Goal: Task Accomplishment & Management: Manage account settings

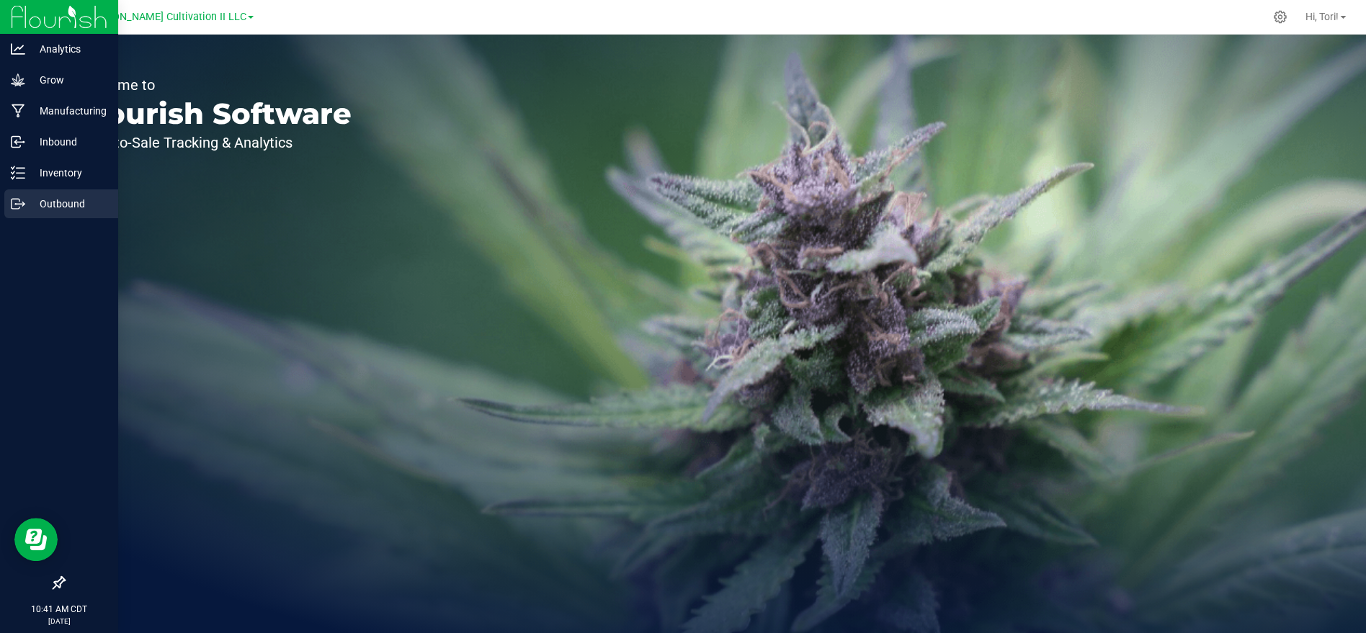
click at [60, 198] on p "Outbound" at bounding box center [68, 203] width 86 height 17
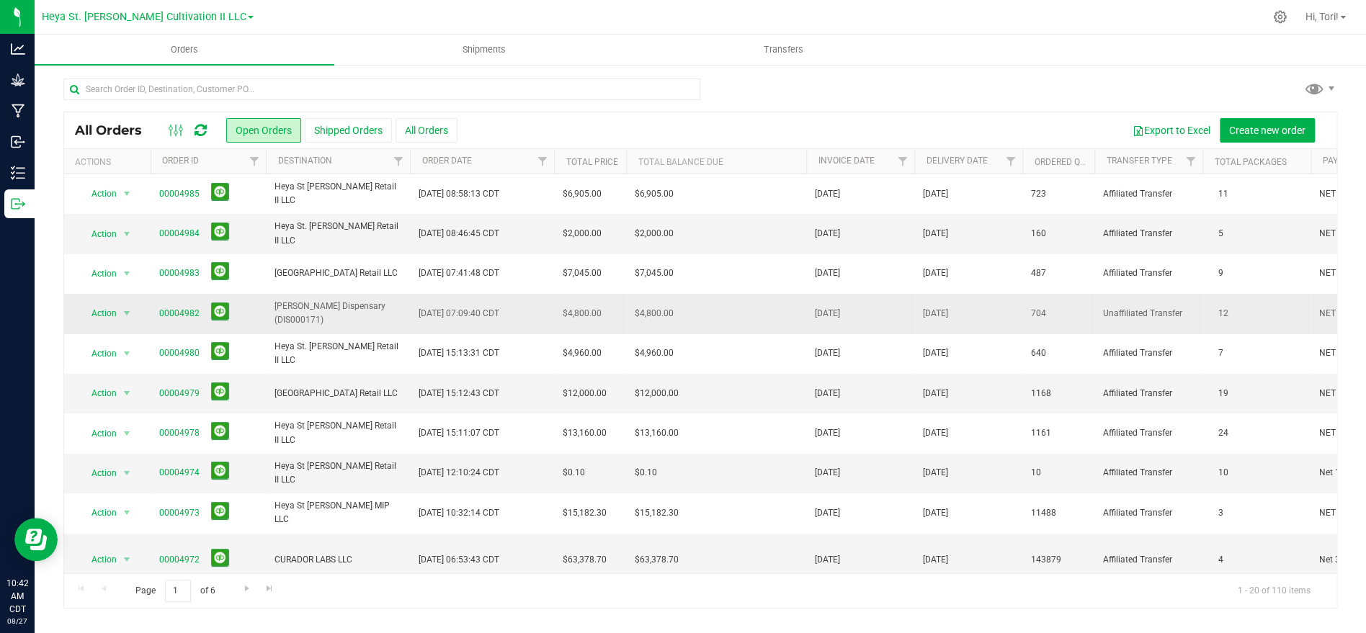
click at [348, 316] on span "[PERSON_NAME] Dispensary (DIS000171)" at bounding box center [337, 313] width 127 height 27
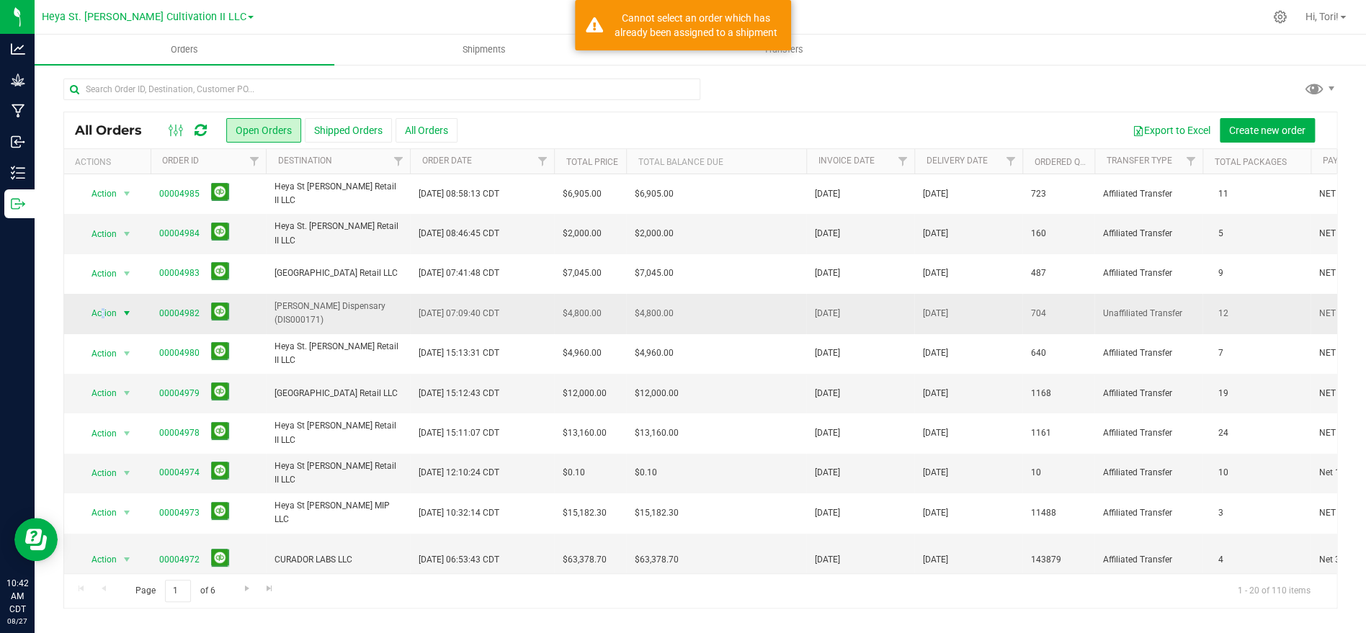
click at [102, 315] on span "Action" at bounding box center [98, 313] width 39 height 20
click at [120, 384] on li "Edit order" at bounding box center [133, 381] width 108 height 22
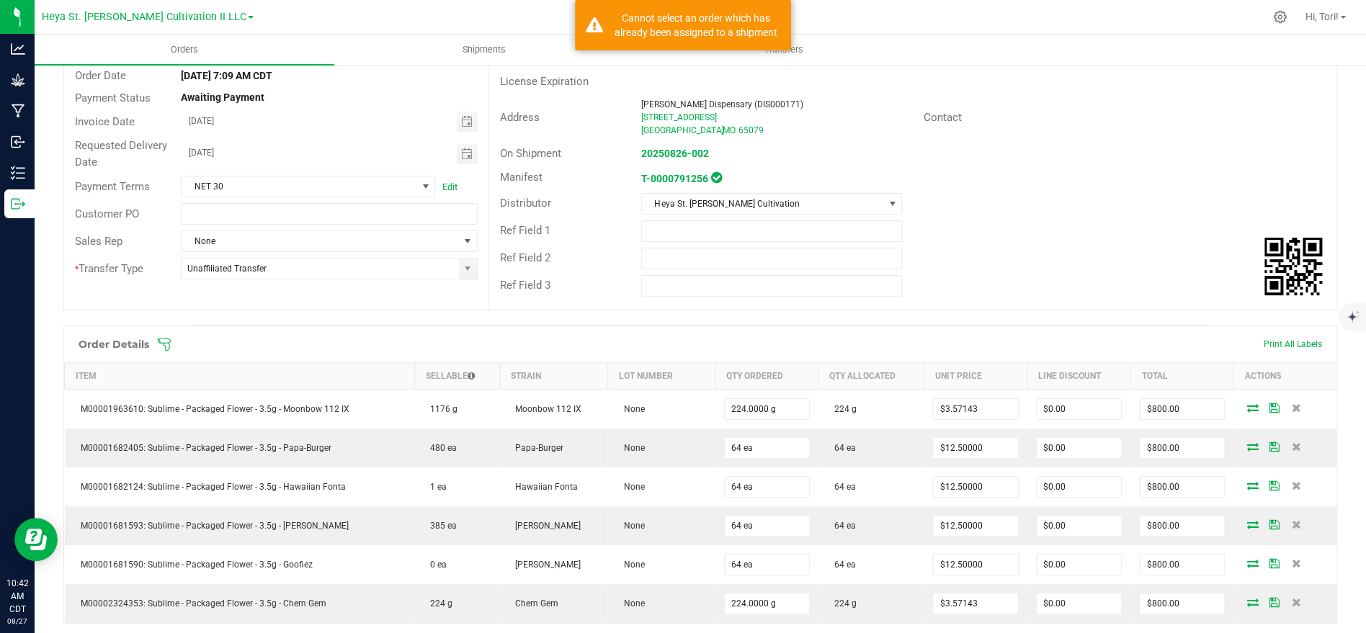
scroll to position [131, 0]
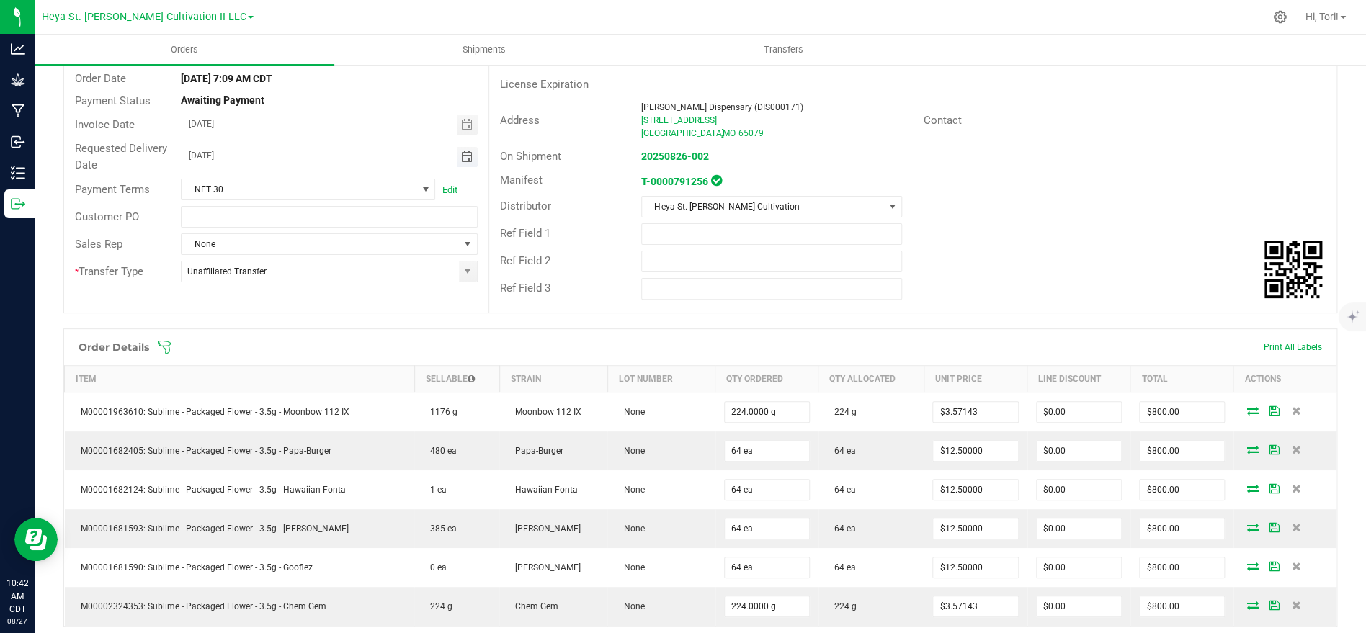
click at [468, 157] on span "Toggle calendar" at bounding box center [466, 157] width 12 height 12
click at [336, 323] on span "28" at bounding box center [331, 323] width 21 height 22
type input "[DATE]"
click at [472, 119] on span "Toggle calendar" at bounding box center [467, 125] width 21 height 20
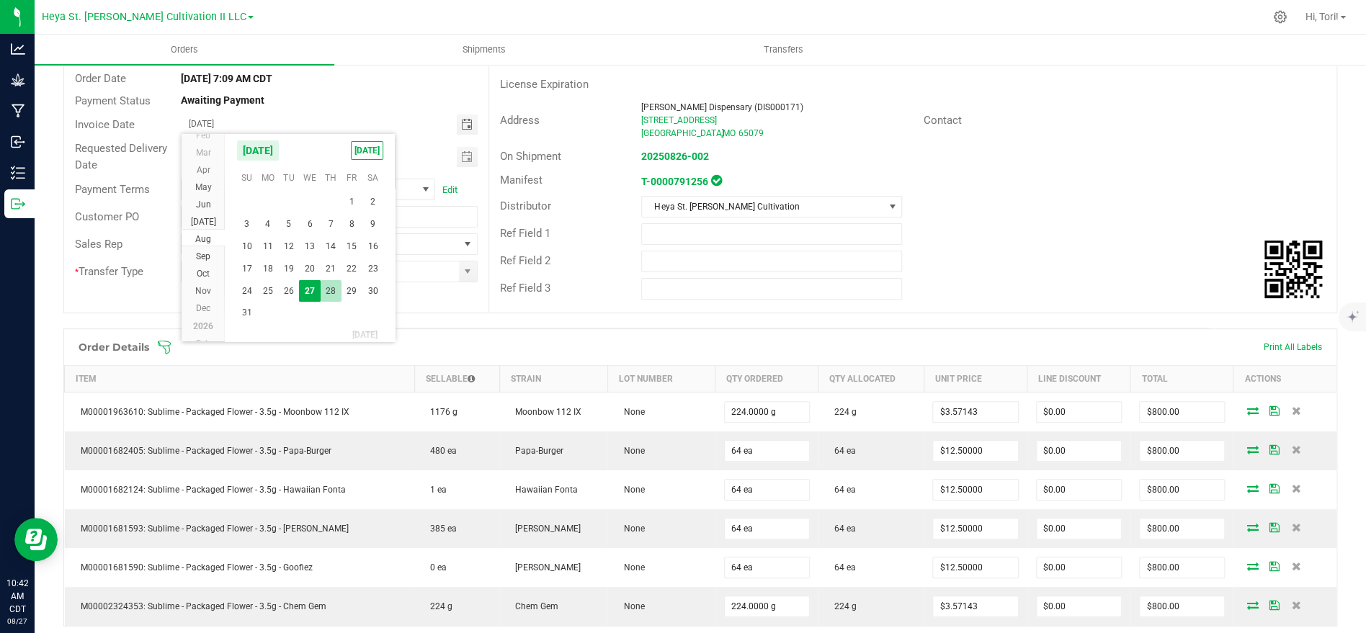
click at [332, 298] on span "28" at bounding box center [331, 291] width 21 height 22
type input "[DATE]"
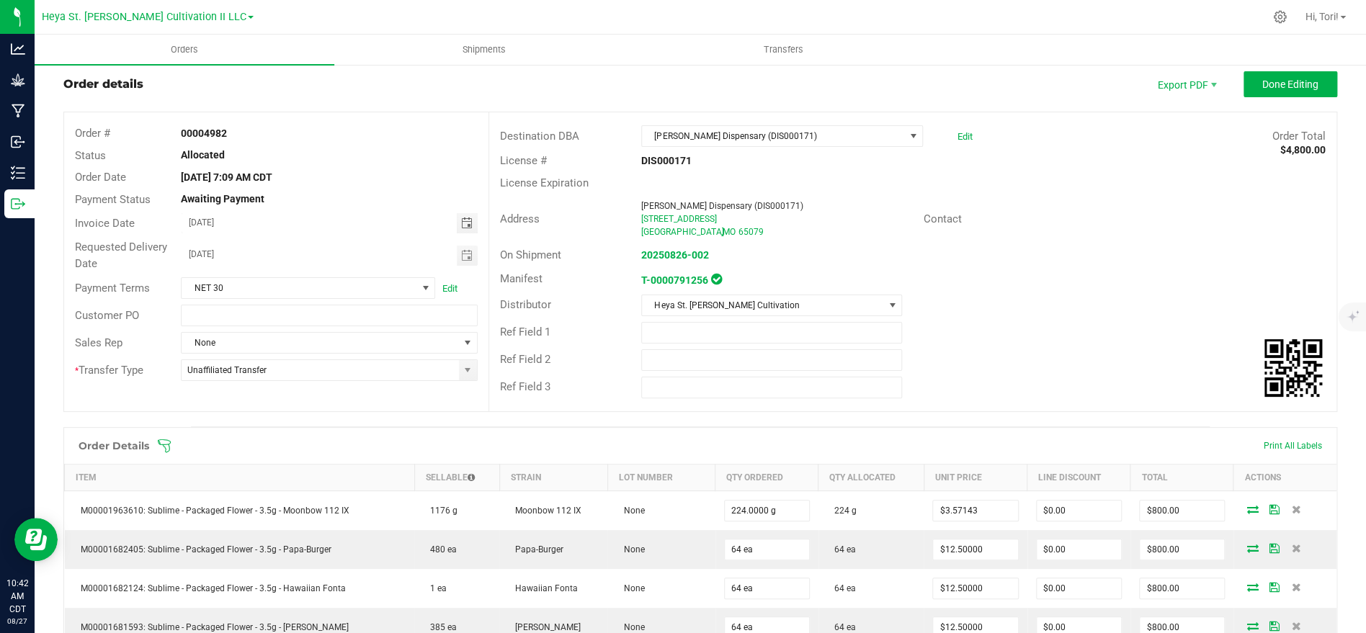
scroll to position [0, 0]
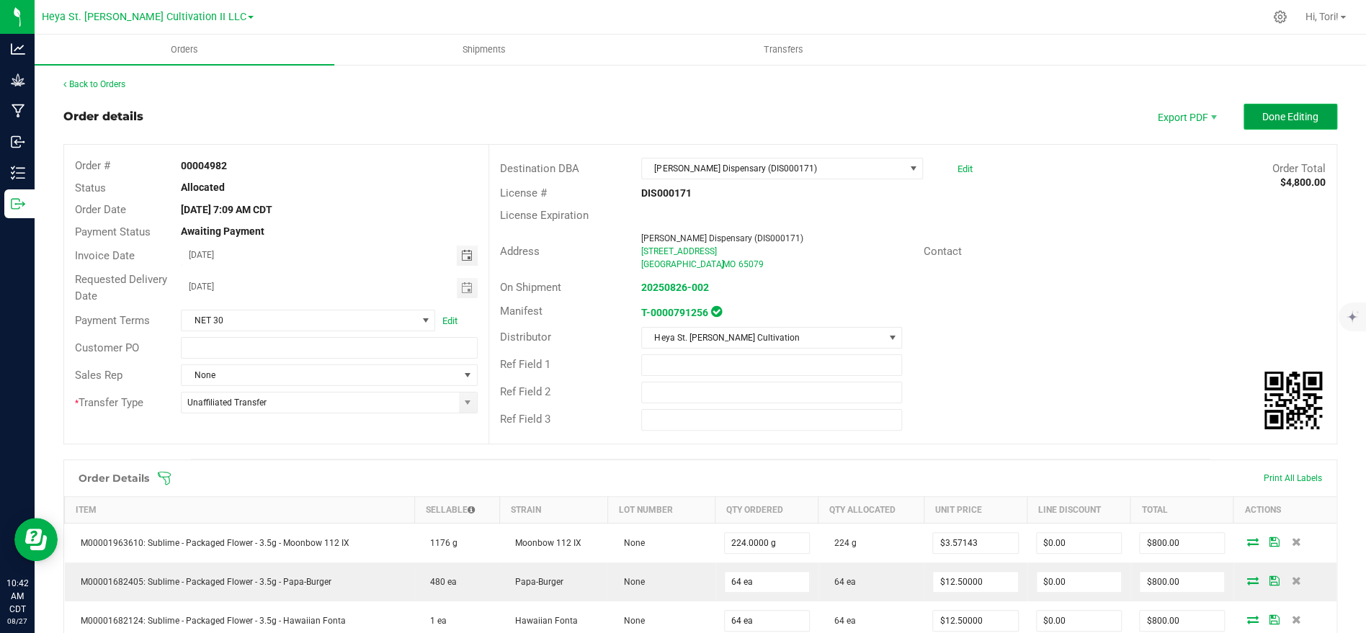
click at [1260, 121] on button "Done Editing" at bounding box center [1290, 117] width 94 height 26
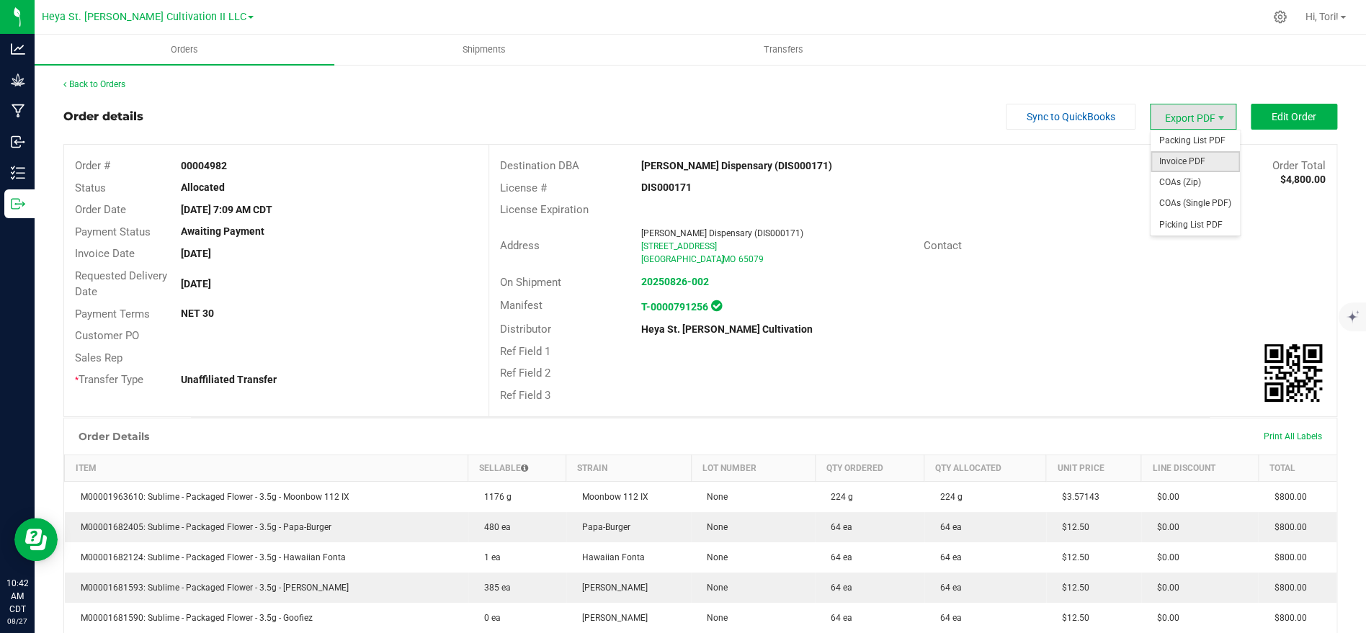
click at [1204, 165] on span "Invoice PDF" at bounding box center [1194, 161] width 89 height 21
